Goal: Check status: Check status

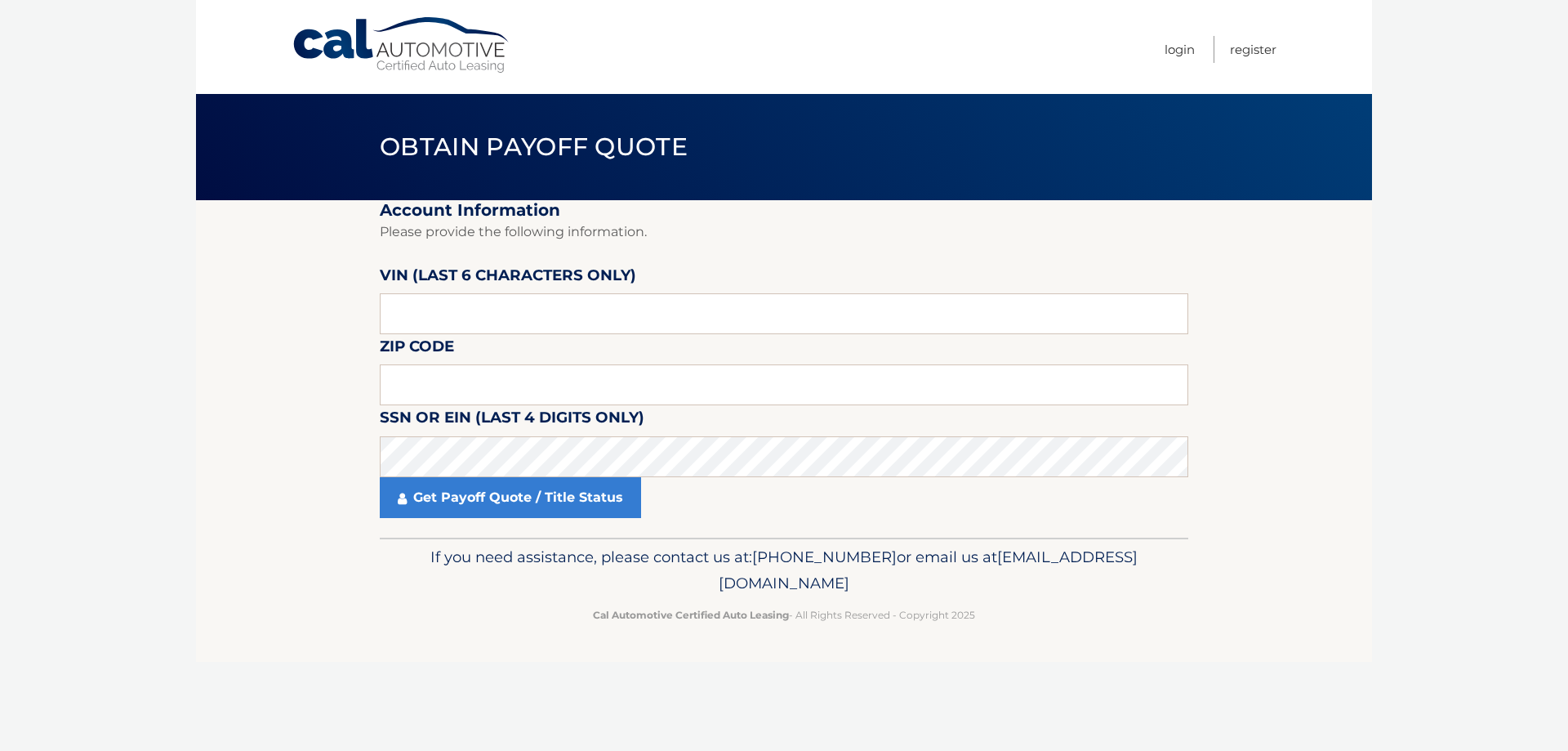
click at [515, 665] on div "Cal Automotive Menu Login Register Obtain Payoff Quote ×" at bounding box center [784, 376] width 1176 height 751
click at [429, 309] on input "text" at bounding box center [784, 314] width 808 height 41
paste input "176563"
type input "176563"
type input "11714"
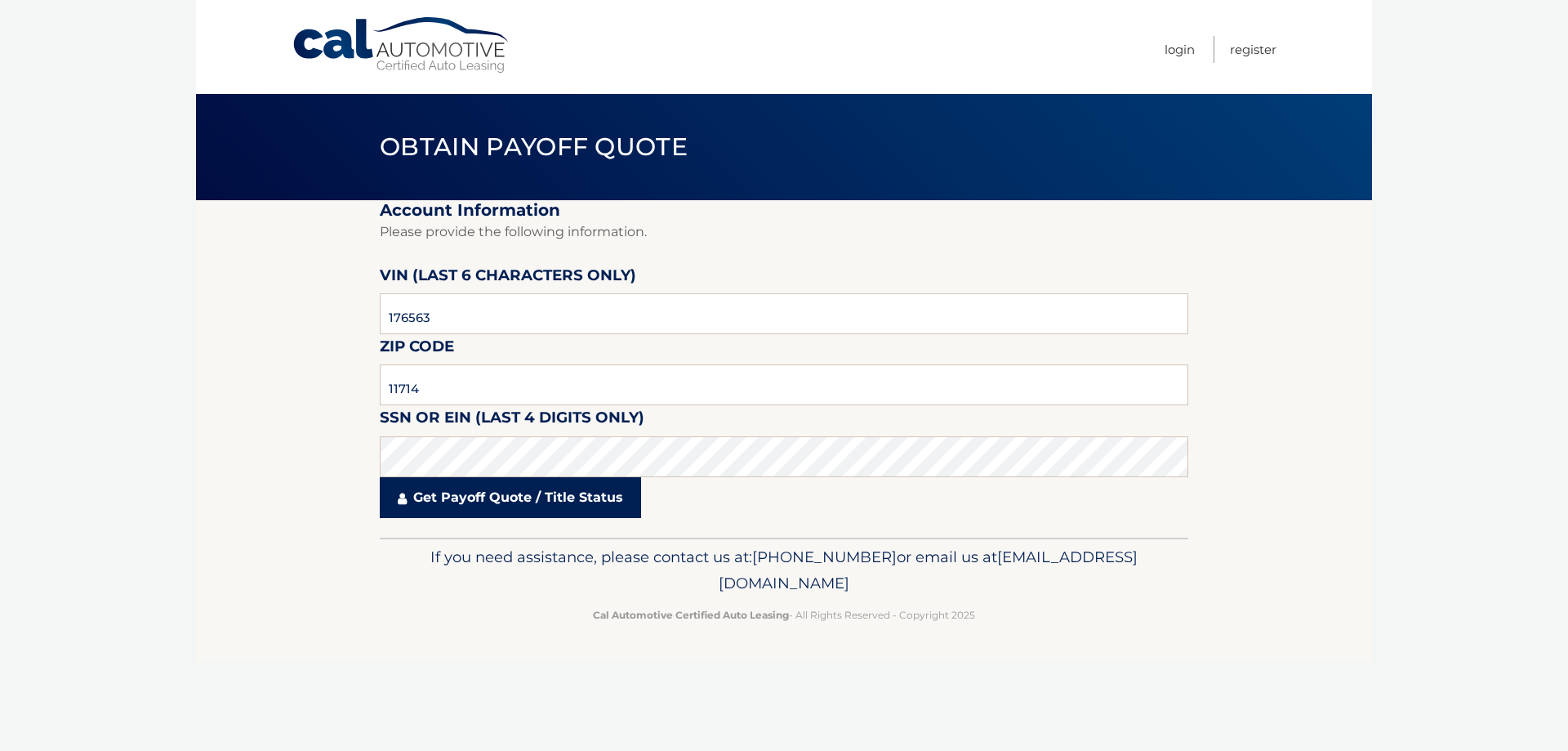
click at [510, 503] on link "Get Payoff Quote / Title Status" at bounding box center [510, 498] width 261 height 41
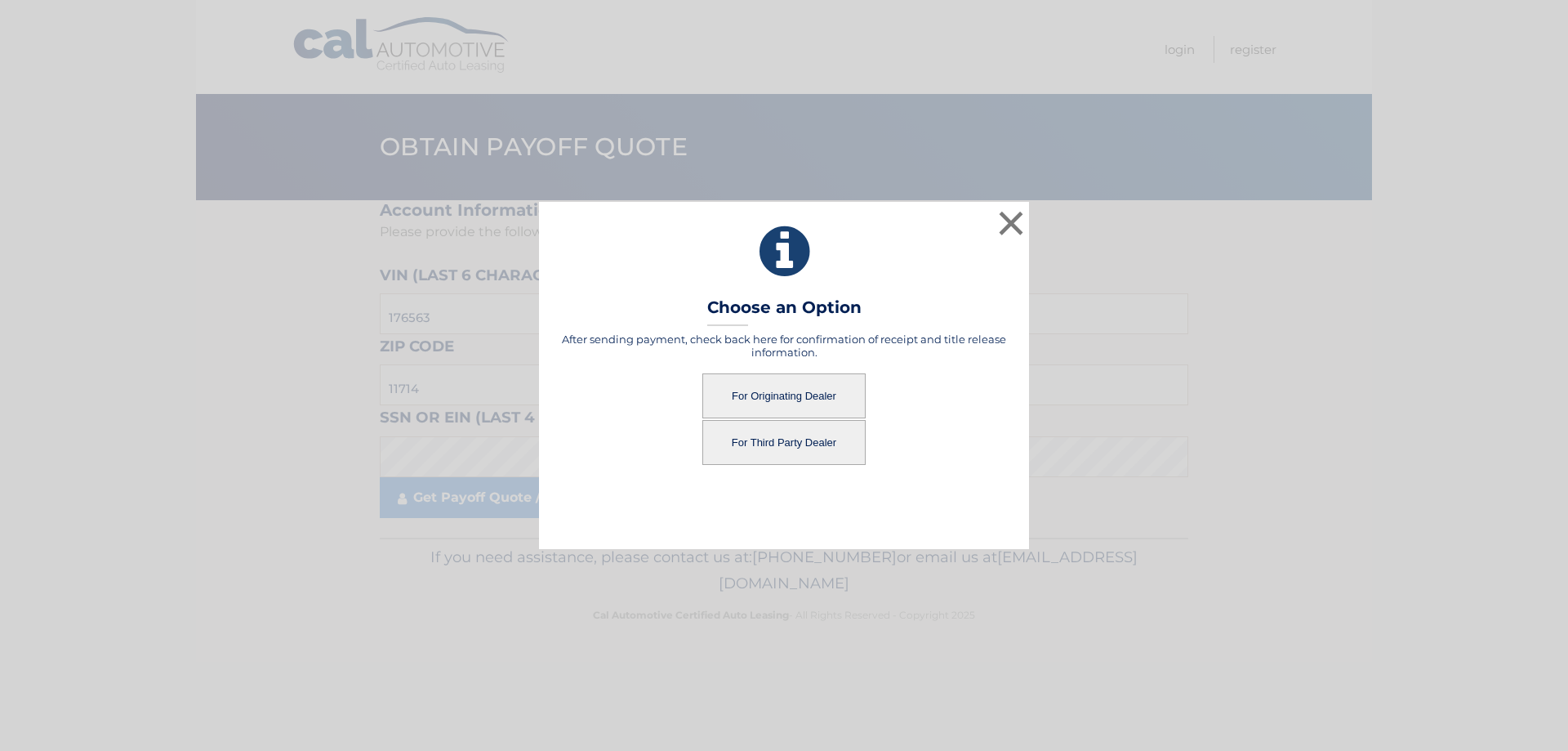
click at [763, 398] on button "For Originating Dealer" at bounding box center [784, 396] width 163 height 45
click at [832, 392] on button "For Originating Dealer" at bounding box center [784, 396] width 163 height 45
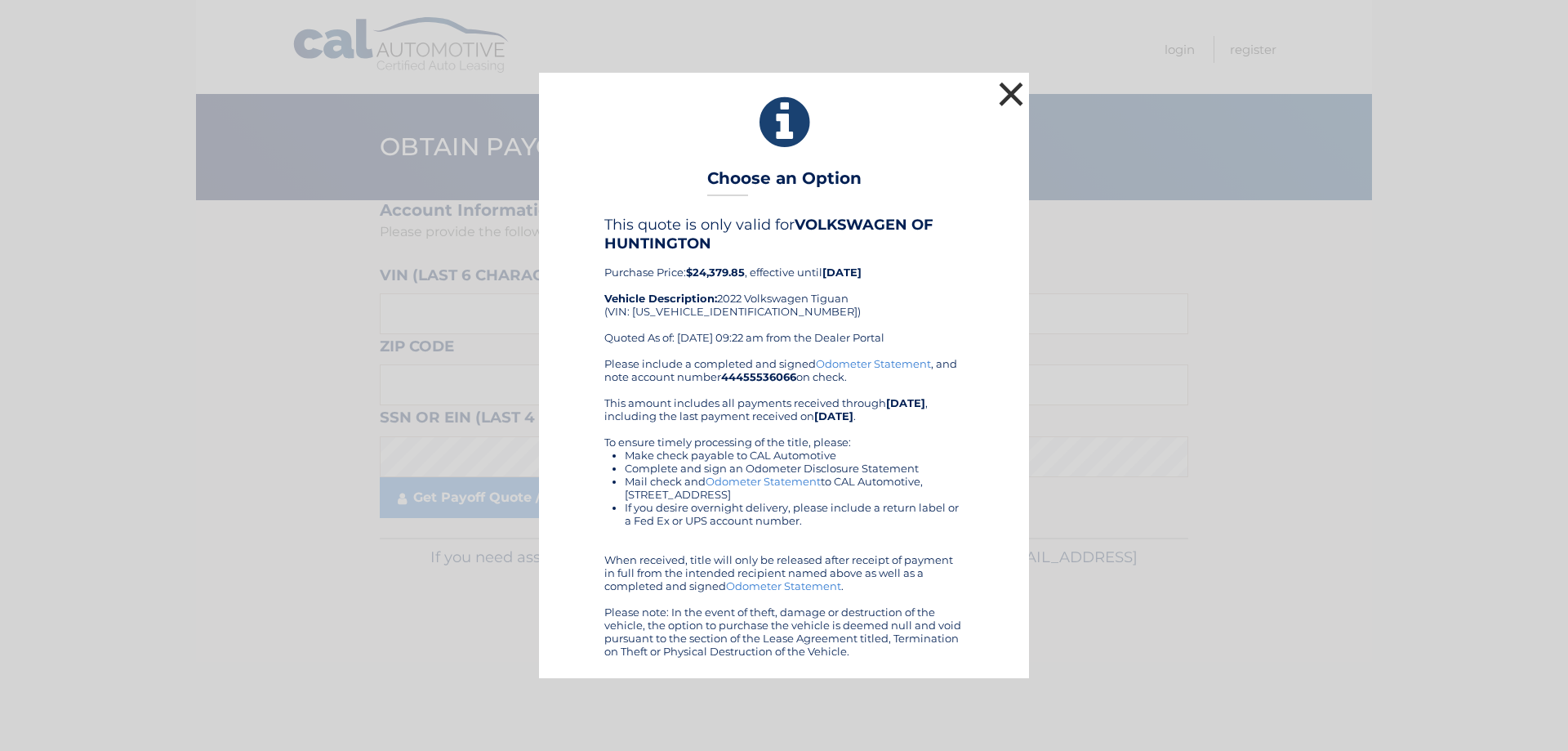
click at [1007, 86] on button "×" at bounding box center [1011, 95] width 33 height 33
